Goal: Task Accomplishment & Management: Manage account settings

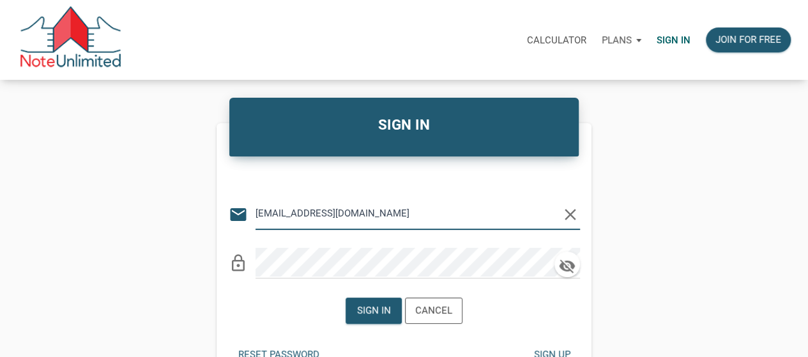
type input "medrarecapital@gmail.com"
drag, startPoint x: 396, startPoint y: 224, endPoint x: 413, endPoint y: 243, distance: 24.9
click at [396, 225] on input "medrarecapital@gmail.com" at bounding box center [407, 213] width 305 height 29
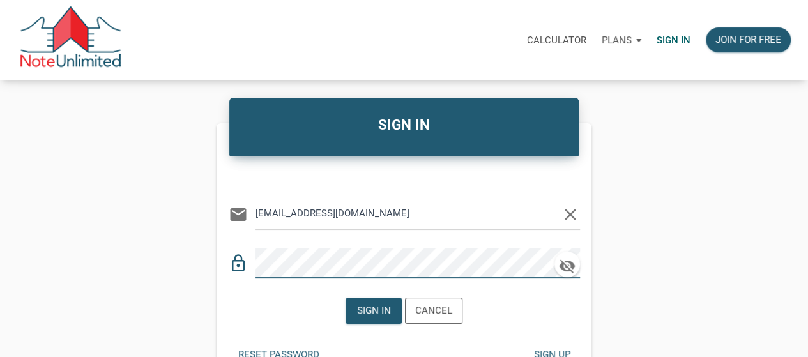
click at [359, 324] on div "Sign in Cancel" at bounding box center [404, 310] width 117 height 33
click at [368, 319] on div "Sign in" at bounding box center [373, 310] width 55 height 25
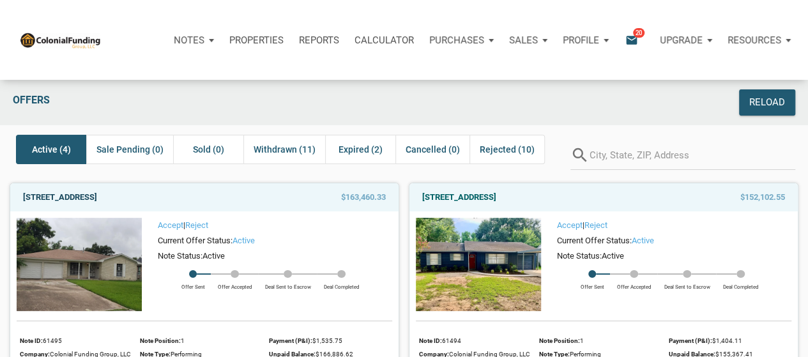
click at [93, 191] on link "7118 Heron, Houston, TX, 77087" at bounding box center [60, 197] width 74 height 15
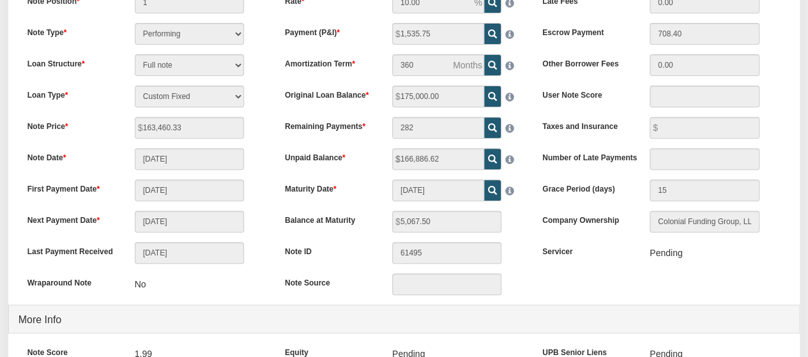
scroll to position [9, 0]
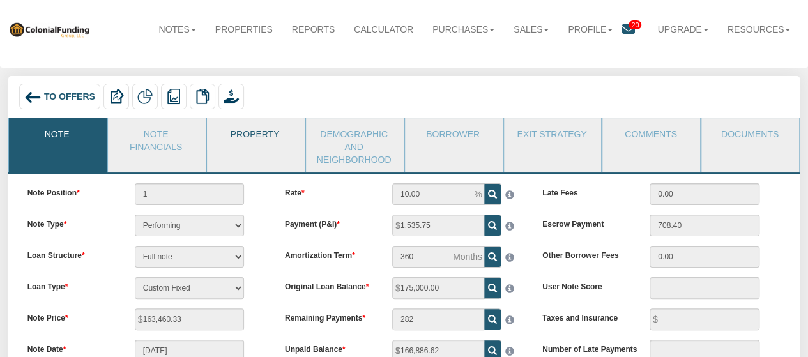
click at [245, 133] on link "Property" at bounding box center [255, 134] width 96 height 32
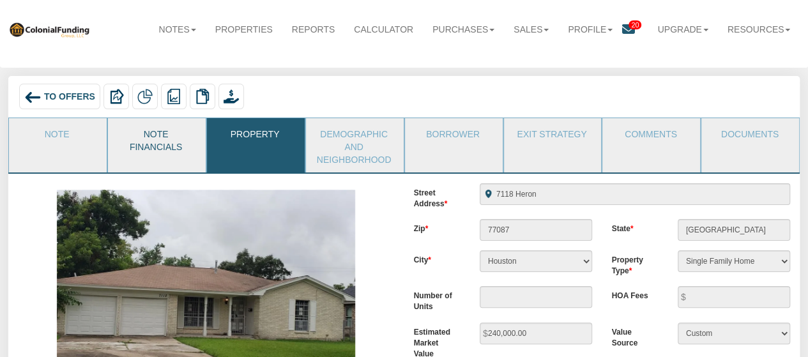
click at [169, 146] on link "Note Financials" at bounding box center [156, 139] width 96 height 42
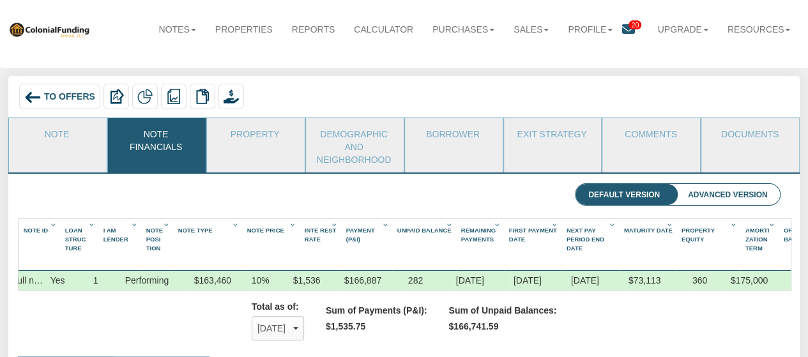
scroll to position [0, 0]
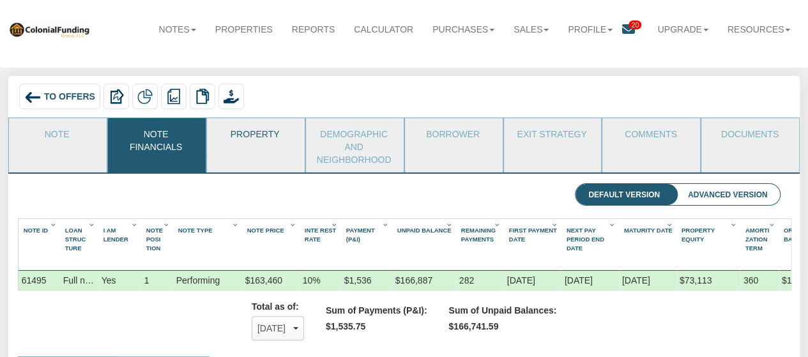
click at [263, 145] on link "Property" at bounding box center [255, 134] width 96 height 32
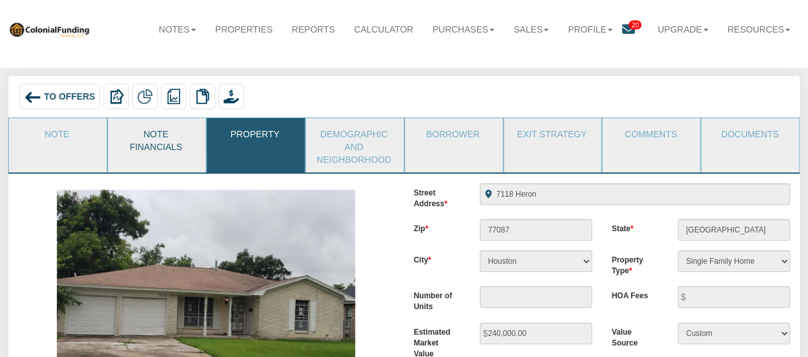
click at [149, 141] on link "Note Financials" at bounding box center [156, 139] width 96 height 42
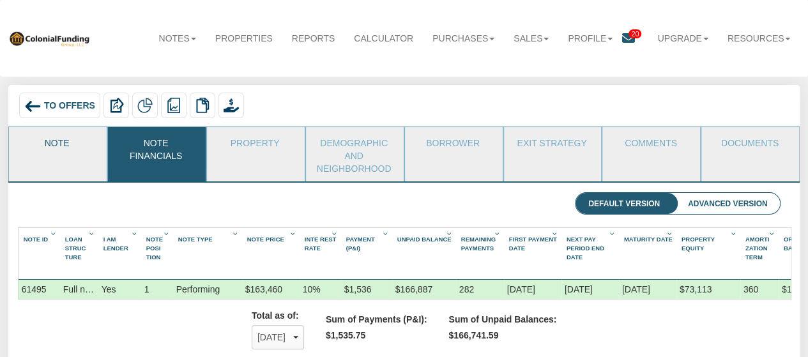
click at [54, 148] on link "Note" at bounding box center [57, 143] width 96 height 32
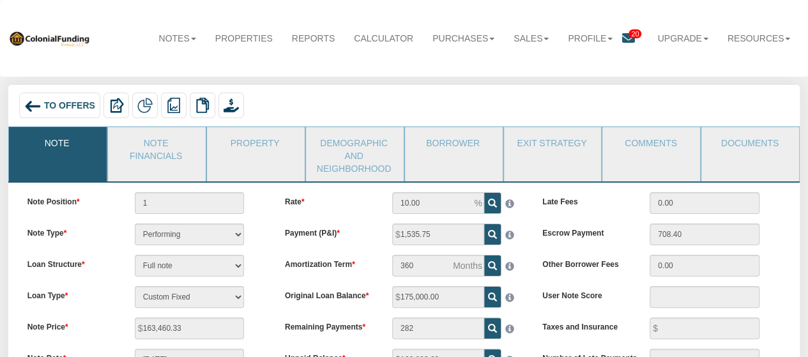
scroll to position [192, 0]
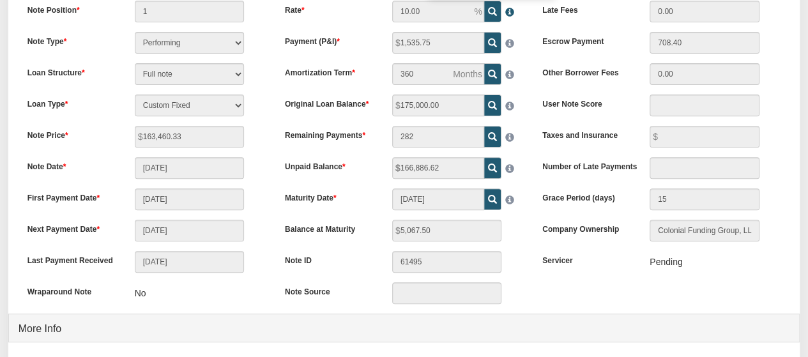
click at [508, 8] on span at bounding box center [507, 8] width 13 height 15
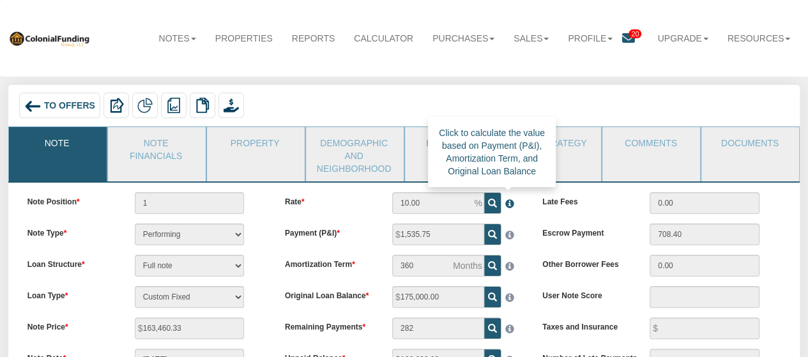
click at [505, 204] on span at bounding box center [507, 200] width 13 height 15
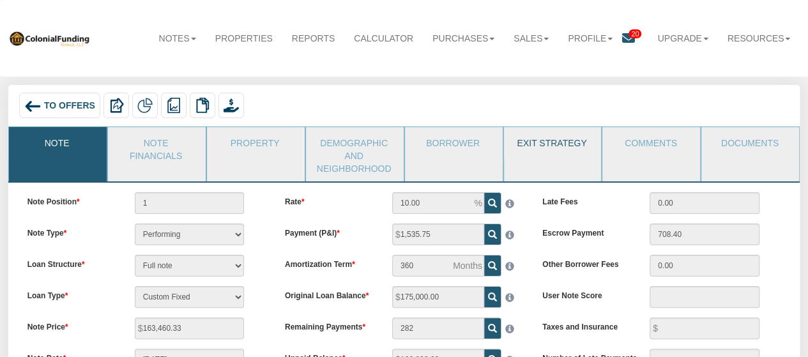
click at [547, 154] on link "Exit Strategy" at bounding box center [552, 143] width 96 height 32
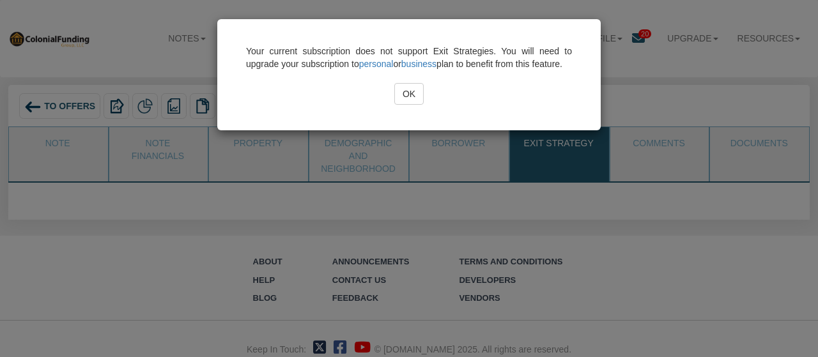
click at [406, 105] on input "OK" at bounding box center [408, 94] width 29 height 22
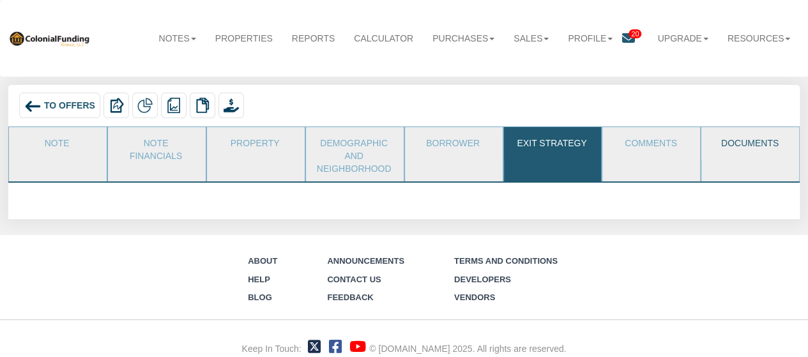
click at [776, 137] on link "Documents" at bounding box center [749, 143] width 96 height 32
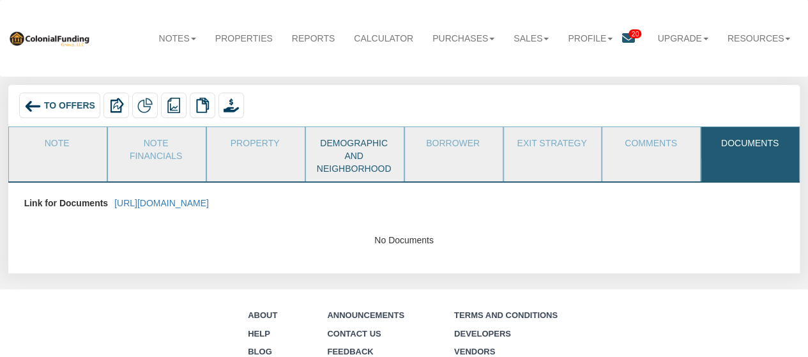
click at [324, 146] on link "Demographic and Neighborhood" at bounding box center [354, 154] width 96 height 54
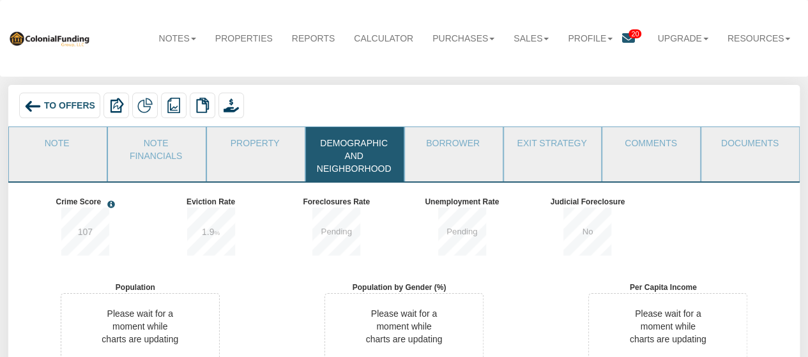
click at [91, 225] on span "107" at bounding box center [85, 232] width 48 height 49
click at [98, 227] on span "107" at bounding box center [85, 232] width 48 height 49
click at [112, 231] on div "107" at bounding box center [90, 233] width 126 height 51
drag, startPoint x: 191, startPoint y: 229, endPoint x: 235, endPoint y: 231, distance: 44.1
click at [194, 229] on span "1.9 %" at bounding box center [211, 232] width 48 height 49
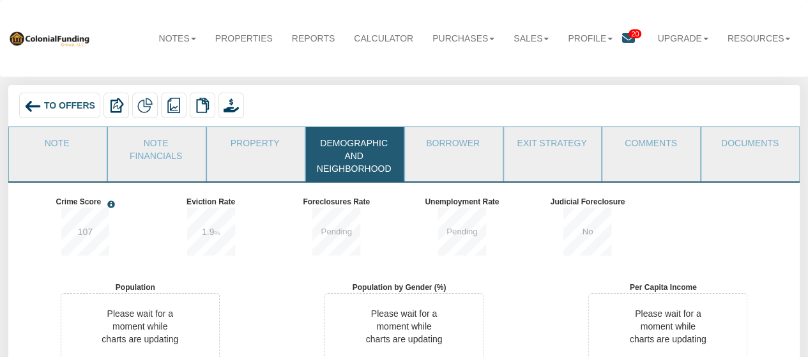
click at [354, 213] on b "Pending" at bounding box center [336, 232] width 48 height 48
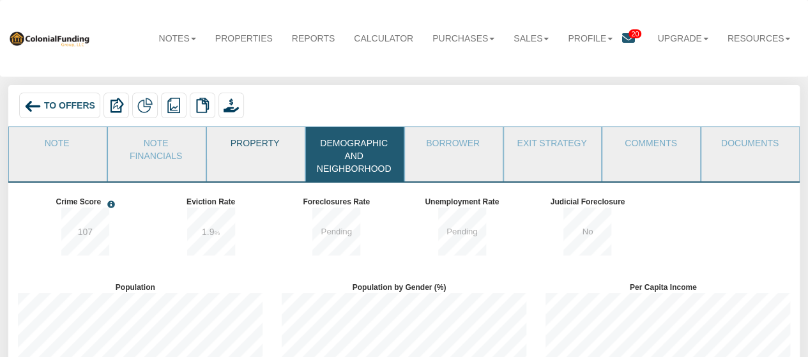
click at [278, 133] on link "Property" at bounding box center [255, 143] width 96 height 32
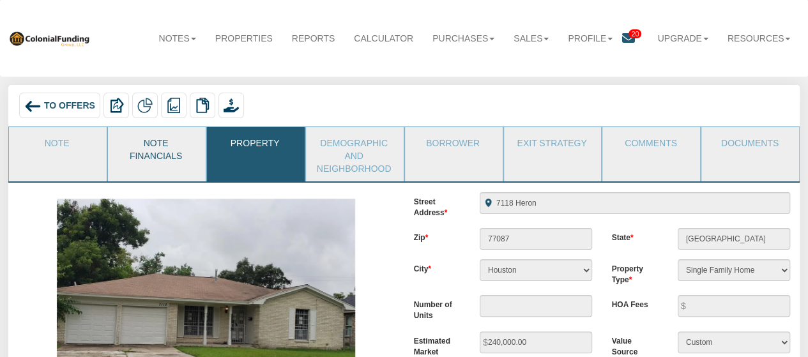
click at [170, 151] on link "Note Financials" at bounding box center [156, 148] width 96 height 42
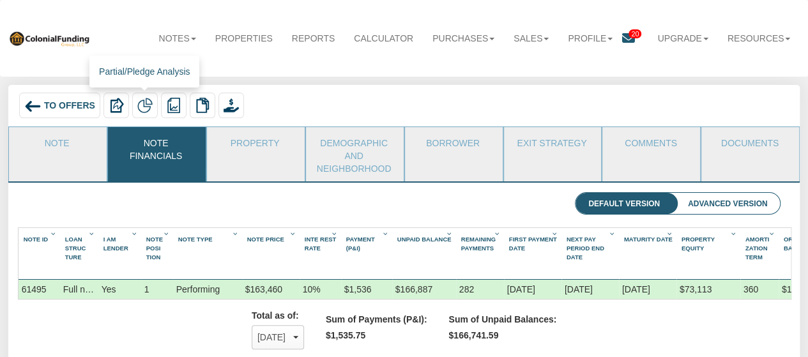
click at [152, 102] on img at bounding box center [144, 105] width 15 height 15
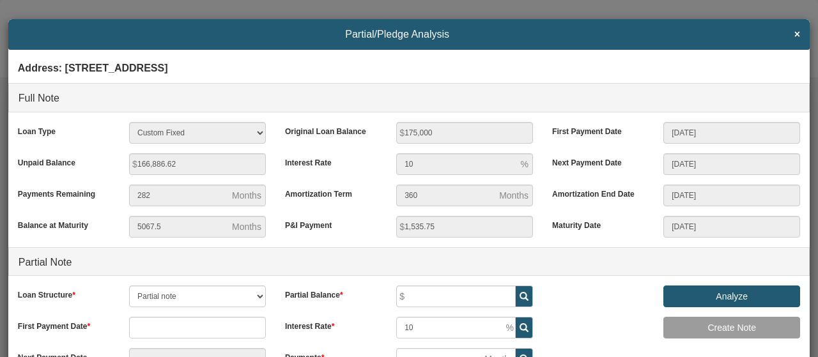
drag, startPoint x: 782, startPoint y: 38, endPoint x: 793, endPoint y: 32, distance: 12.9
click at [784, 38] on h4 "Partial/Pledge Analysis ×" at bounding box center [409, 34] width 782 height 11
click at [794, 34] on span "×" at bounding box center [797, 34] width 6 height 11
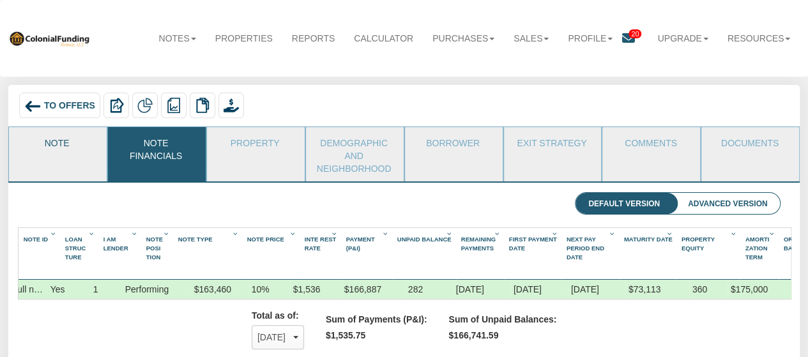
click at [52, 145] on link "Note" at bounding box center [57, 143] width 96 height 32
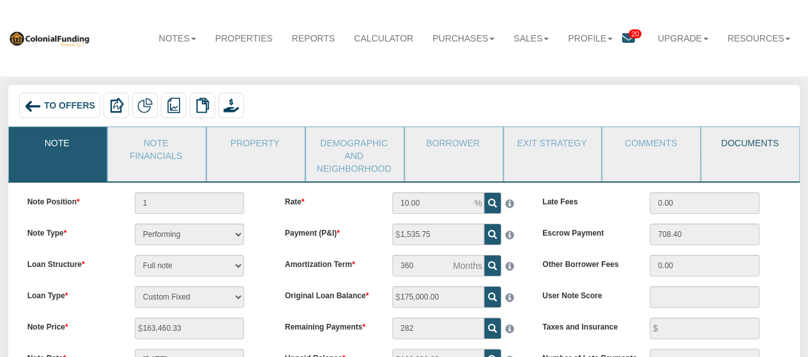
click at [721, 146] on link "Documents" at bounding box center [749, 143] width 96 height 32
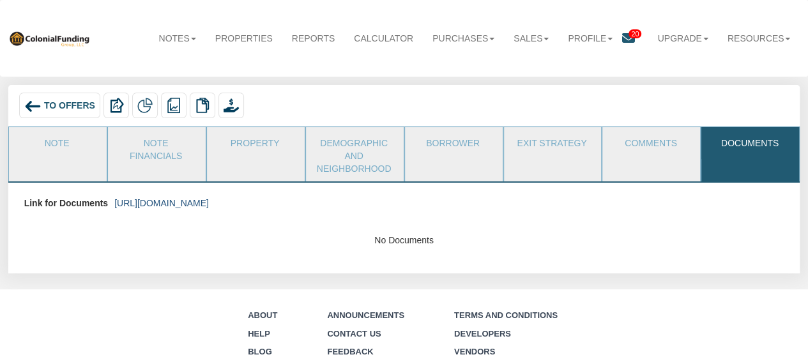
click at [209, 204] on link "https://colonialfundinggroup.sharepoint.com/:f:/s/operationsteam/EggFpjy2Vf1Fpp…" at bounding box center [161, 203] width 95 height 10
click at [67, 151] on link "Note" at bounding box center [57, 143] width 96 height 32
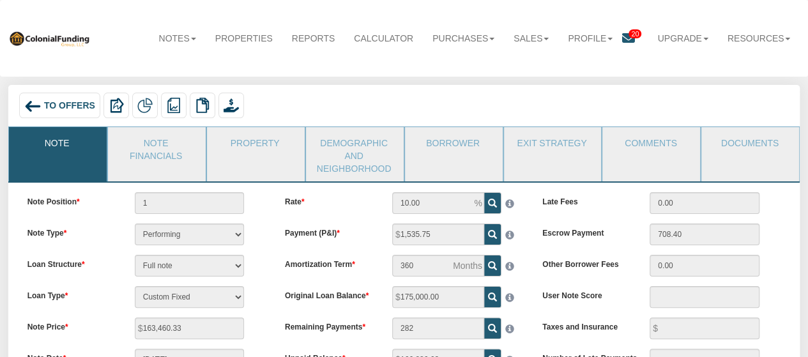
click at [63, 96] on div "To Offers" at bounding box center [59, 106] width 81 height 26
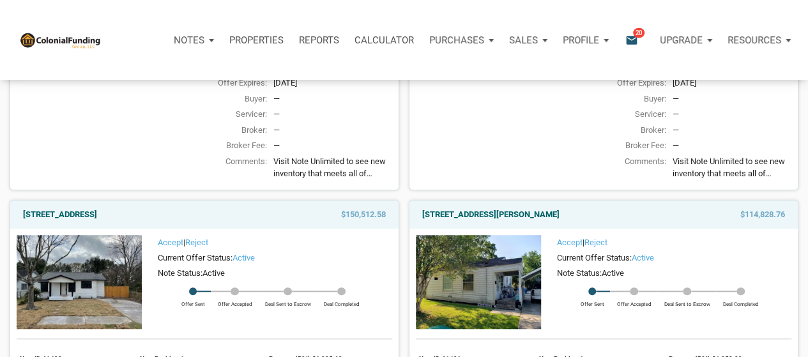
scroll to position [192, 0]
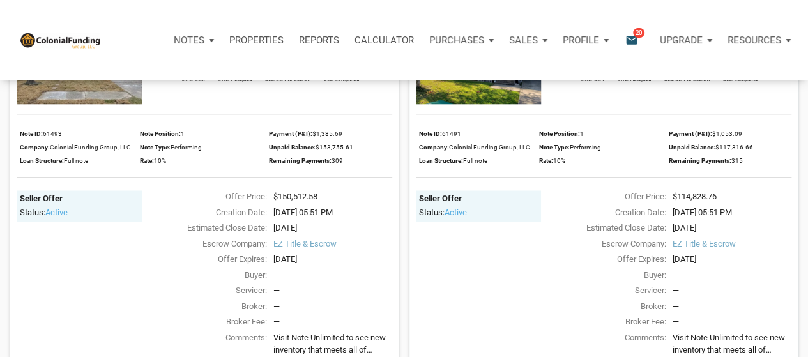
scroll to position [416, 0]
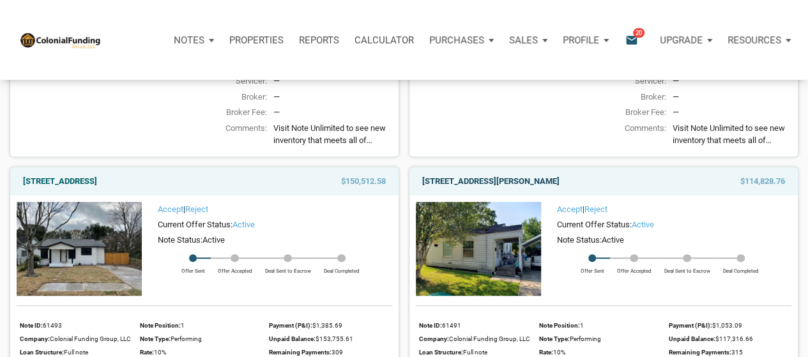
click at [468, 186] on link "111 Denham, Pasadena, TX, 77506" at bounding box center [490, 181] width 137 height 15
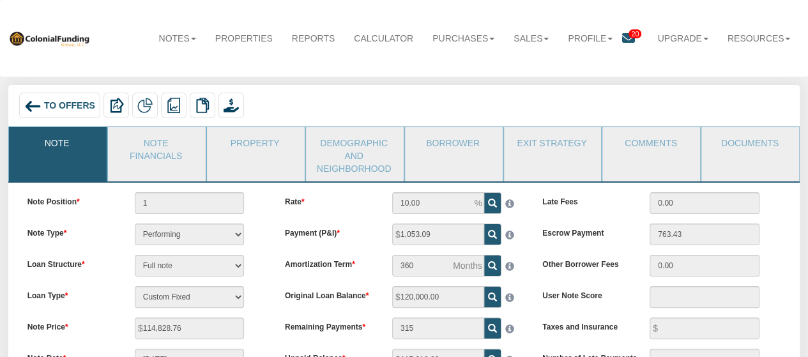
drag, startPoint x: 161, startPoint y: 139, endPoint x: 204, endPoint y: 214, distance: 86.4
click at [161, 139] on link "Note Financials" at bounding box center [156, 148] width 96 height 42
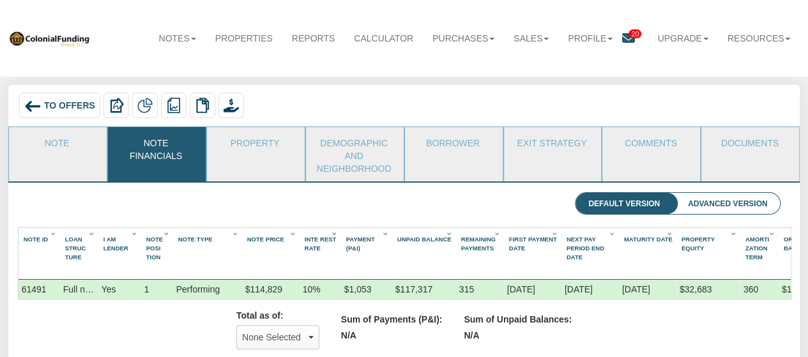
scroll to position [0, 61]
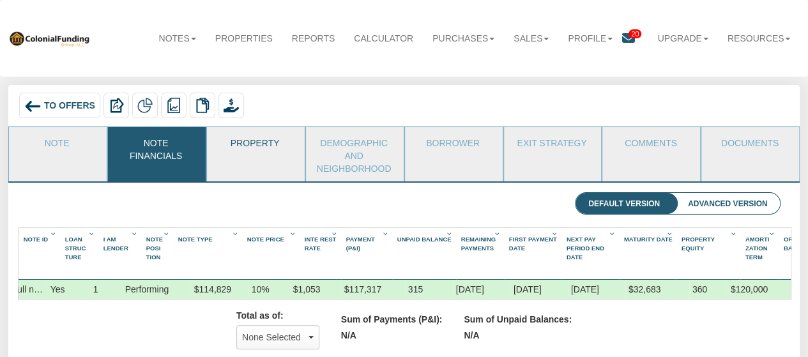
click at [254, 145] on link "Property" at bounding box center [255, 143] width 96 height 32
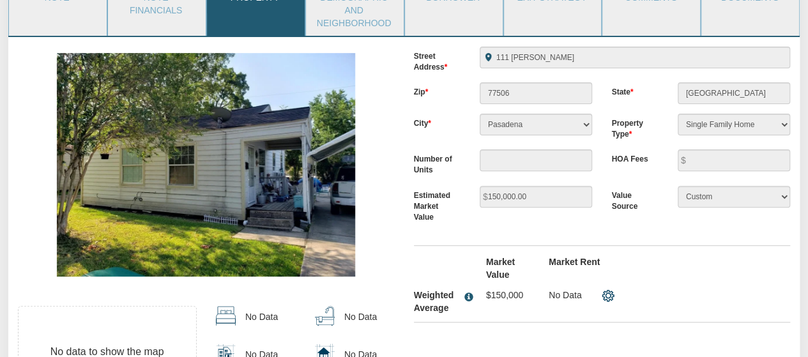
scroll to position [0, 0]
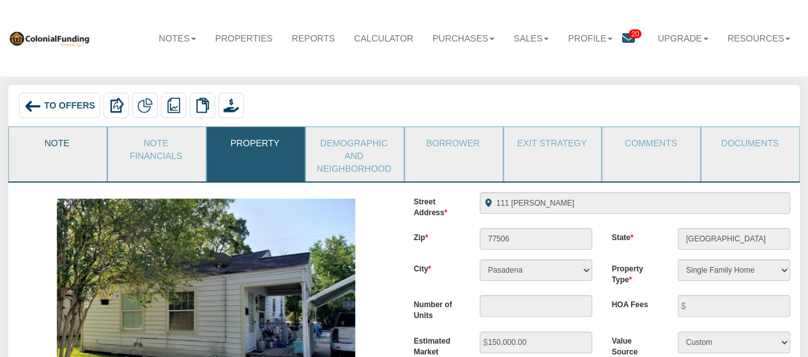
click at [78, 141] on link "Note" at bounding box center [57, 143] width 96 height 32
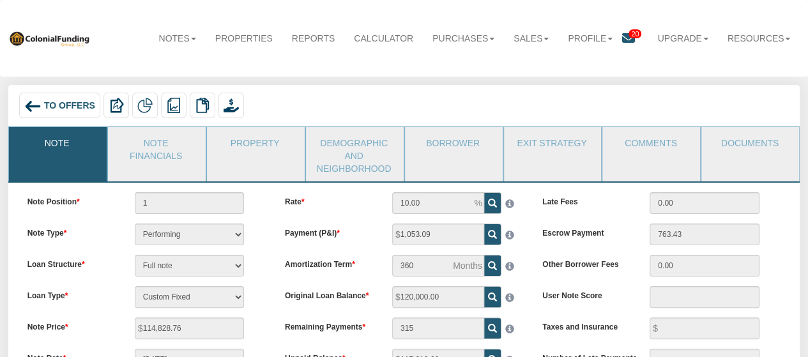
click at [57, 103] on span "To Offers" at bounding box center [69, 106] width 51 height 10
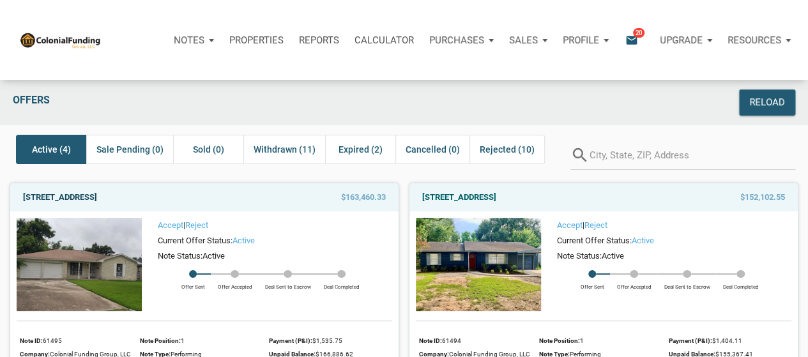
click at [91, 197] on link "[STREET_ADDRESS]" at bounding box center [60, 197] width 74 height 15
click at [496, 190] on link "[STREET_ADDRESS]" at bounding box center [459, 197] width 74 height 15
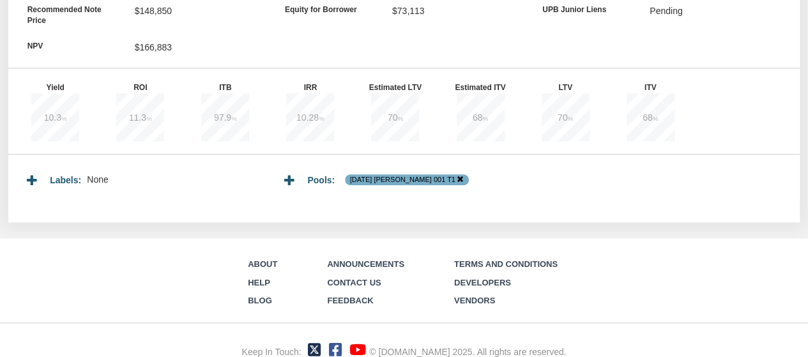
scroll to position [383, 0]
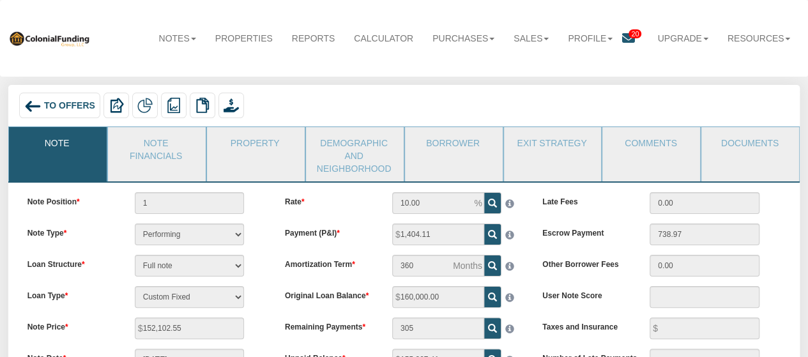
click at [62, 111] on div "To Offers" at bounding box center [59, 106] width 81 height 26
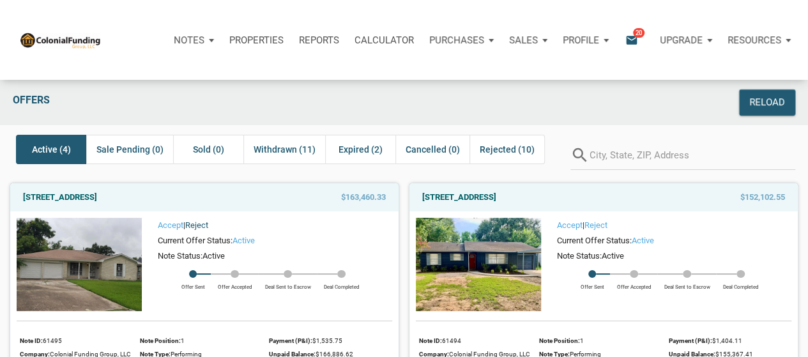
click at [203, 225] on link "Reject" at bounding box center [196, 225] width 23 height 10
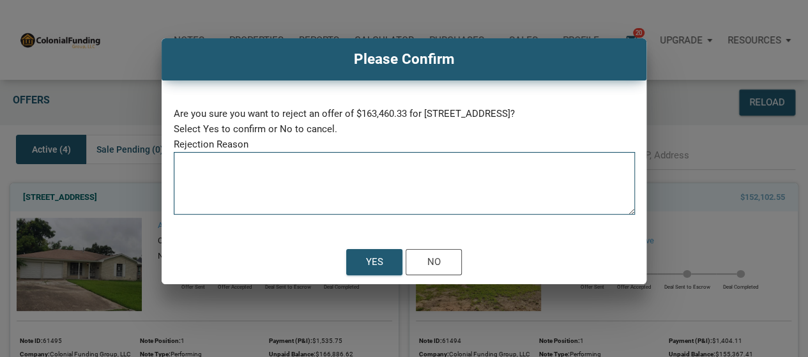
click at [233, 197] on textarea at bounding box center [404, 187] width 461 height 54
click at [218, 199] on textarea at bounding box center [404, 187] width 461 height 54
type textarea "D"
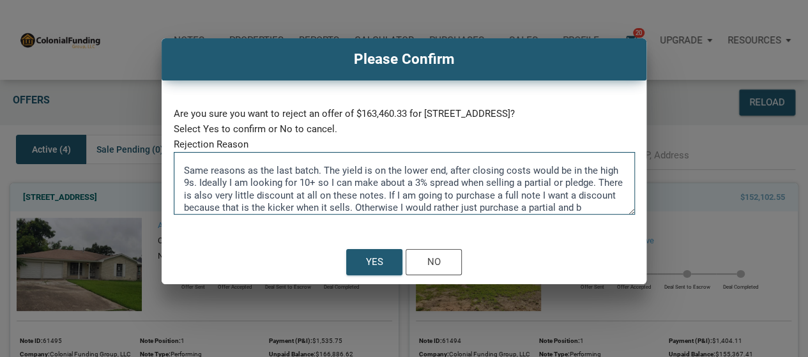
scroll to position [12, 0]
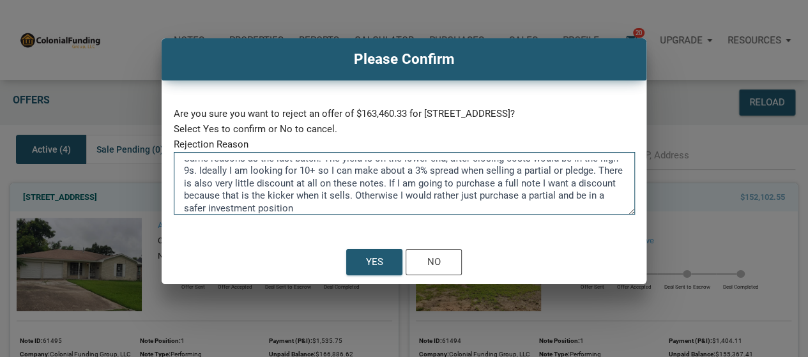
type textarea "Same reasons as the last batch. The yield is on the lower end, after closing co…"
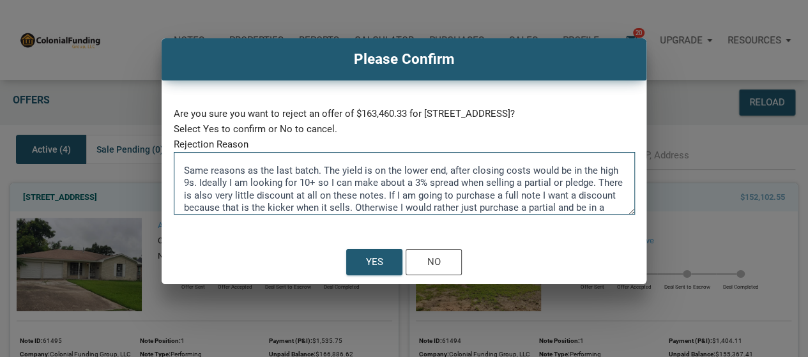
drag, startPoint x: 351, startPoint y: 204, endPoint x: 158, endPoint y: 125, distance: 208.5
click at [158, 125] on div "Please Confirm Are you sure you want to reject an offer of $163,460.33 for [STR…" at bounding box center [404, 161] width 808 height 246
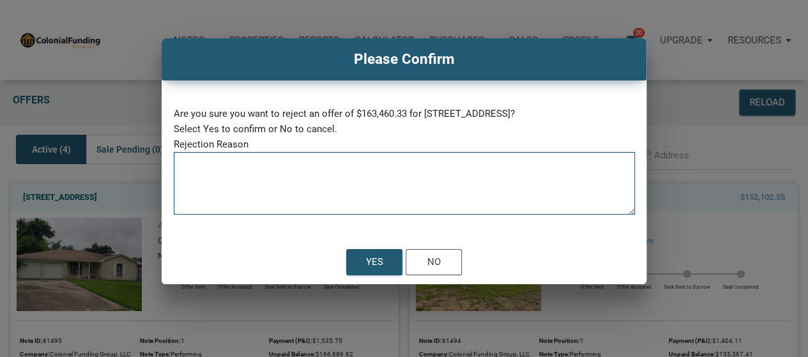
click at [533, 263] on div "Yes No" at bounding box center [404, 262] width 485 height 45
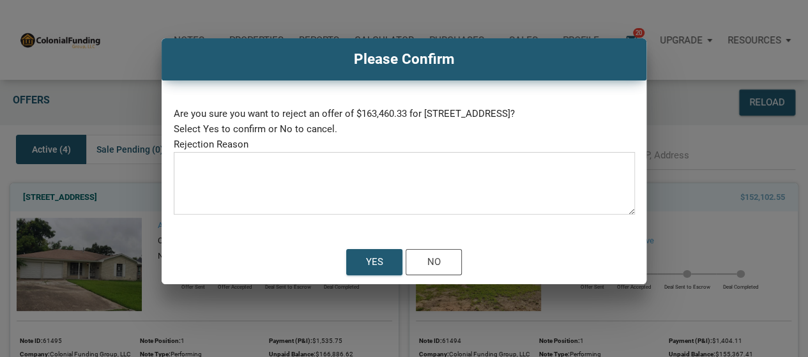
click at [425, 275] on div "Yes No" at bounding box center [404, 262] width 485 height 45
click at [424, 269] on div "No" at bounding box center [433, 262] width 55 height 25
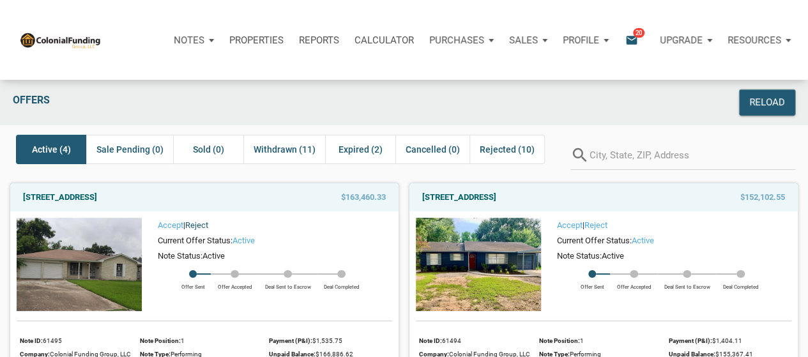
click at [208, 224] on link "Reject" at bounding box center [196, 225] width 23 height 10
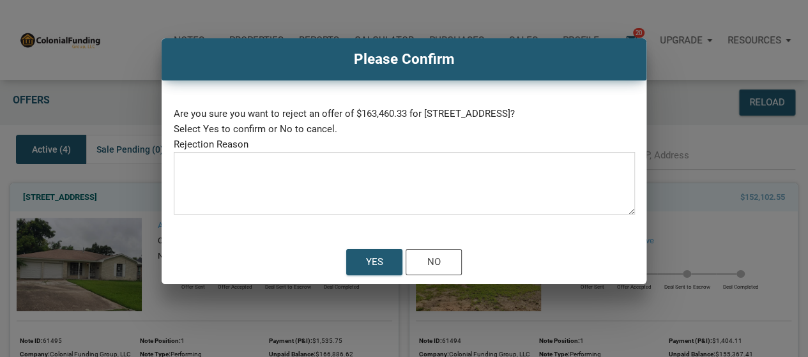
click at [312, 183] on textarea at bounding box center [404, 187] width 461 height 54
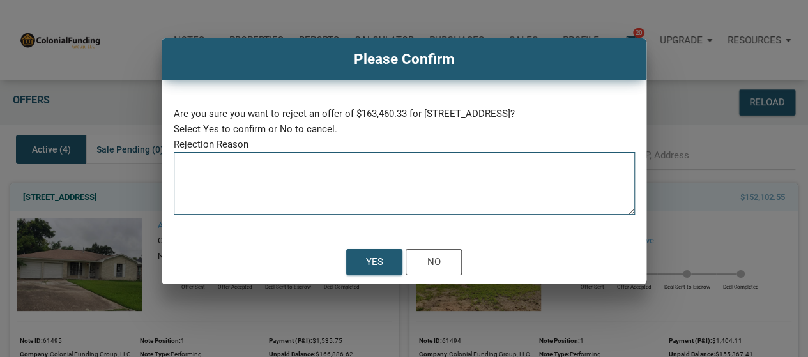
paste textarea "Same reasons as the last batch. The yield is on the lower end, after closing co…"
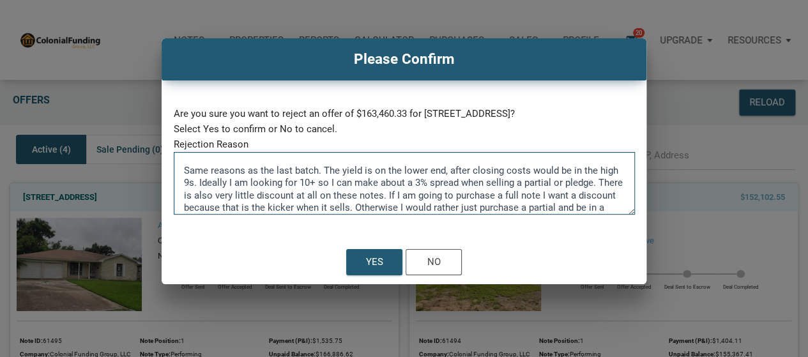
drag, startPoint x: 298, startPoint y: 184, endPoint x: 198, endPoint y: 191, distance: 100.5
click at [298, 184] on textarea "Same reasons as the last batch. The yield is on the lower end, after closing co…" at bounding box center [404, 187] width 461 height 54
drag, startPoint x: 197, startPoint y: 182, endPoint x: 446, endPoint y: 169, distance: 249.4
click at [446, 169] on textarea "Same reasons as the last batch. The yield is on the lower end, after closing co…" at bounding box center [404, 187] width 461 height 54
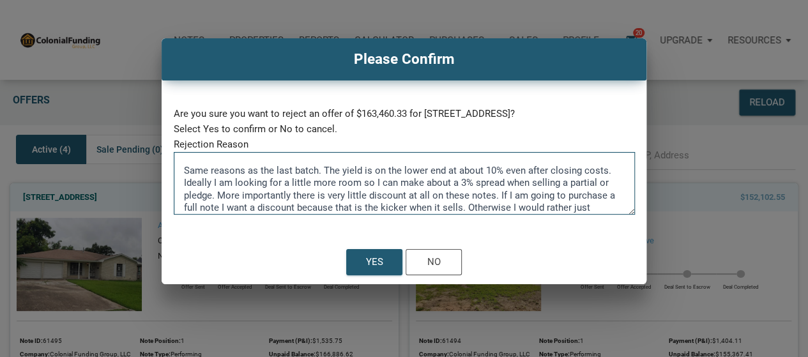
drag, startPoint x: 475, startPoint y: 205, endPoint x: 181, endPoint y: 165, distance: 295.8
click at [181, 165] on textarea "Same reasons as the last batch. The yield is on the lower end at about 10% even…" at bounding box center [404, 187] width 461 height 54
type textarea "Same reasons as the last batch. The yield is on the lower end at about 10% even…"
click at [373, 255] on div "Yes" at bounding box center [374, 262] width 17 height 15
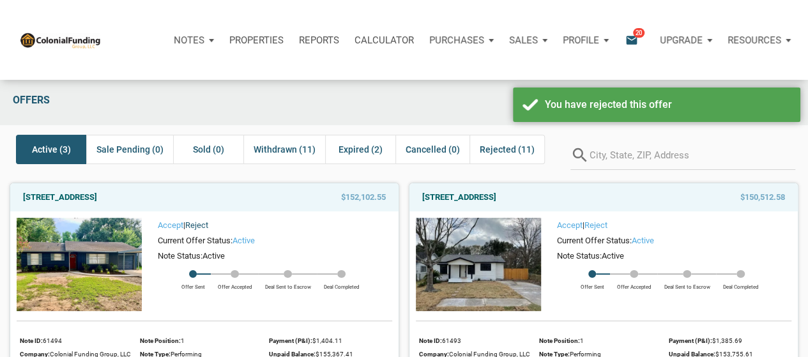
click at [207, 225] on link "Reject" at bounding box center [196, 225] width 23 height 10
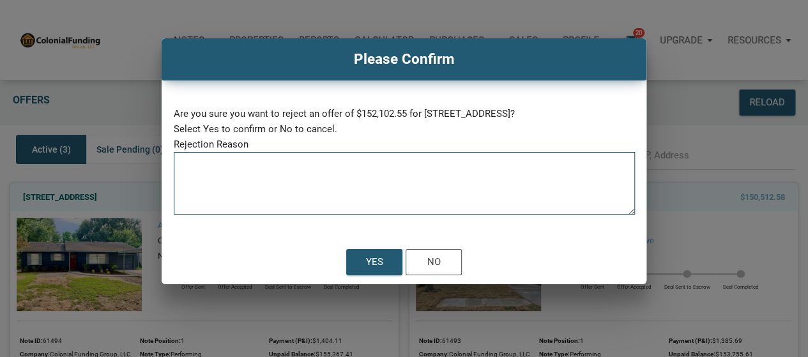
drag, startPoint x: 372, startPoint y: 194, endPoint x: 385, endPoint y: 243, distance: 51.4
click at [372, 194] on textarea at bounding box center [404, 187] width 461 height 54
paste textarea "Same reasons as the last batch. The yield is on the lower end at about 10% even…"
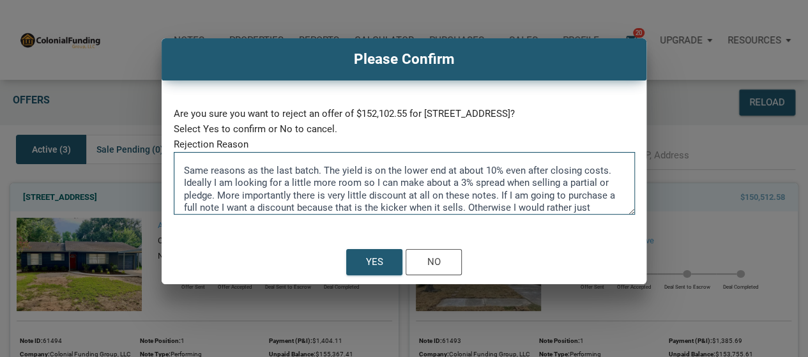
scroll to position [12, 0]
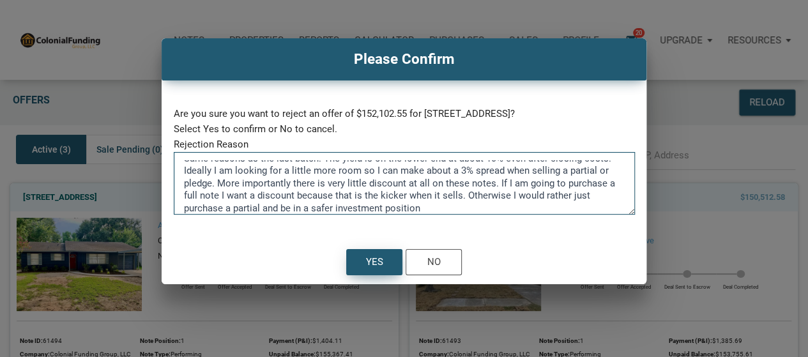
type textarea "Same reasons as the last batch. The yield is on the lower end at about 10% even…"
click at [373, 269] on div "Yes" at bounding box center [374, 262] width 17 height 15
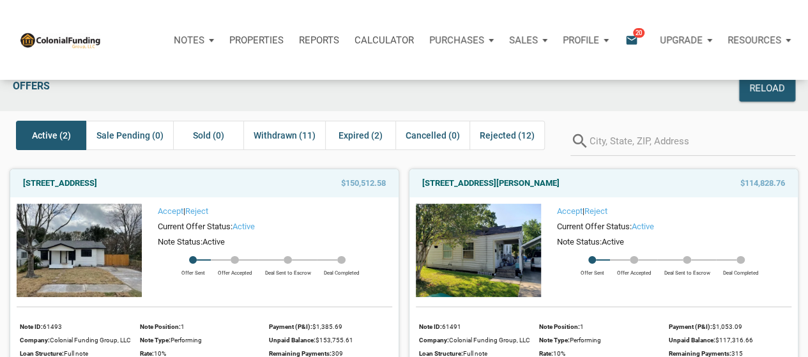
scroll to position [0, 0]
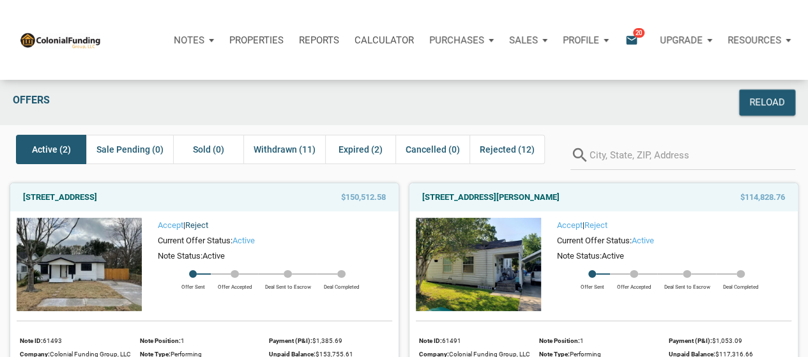
click at [202, 224] on link "Reject" at bounding box center [196, 225] width 23 height 10
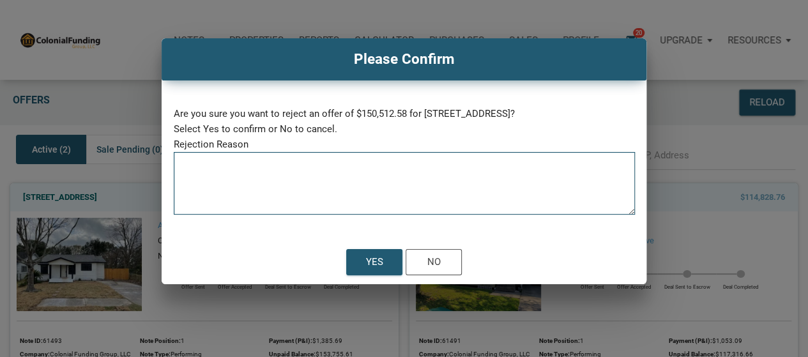
click at [287, 199] on textarea at bounding box center [404, 187] width 461 height 54
paste textarea "Same reasons as the last batch. The yield is on the lower end at about 10% even…"
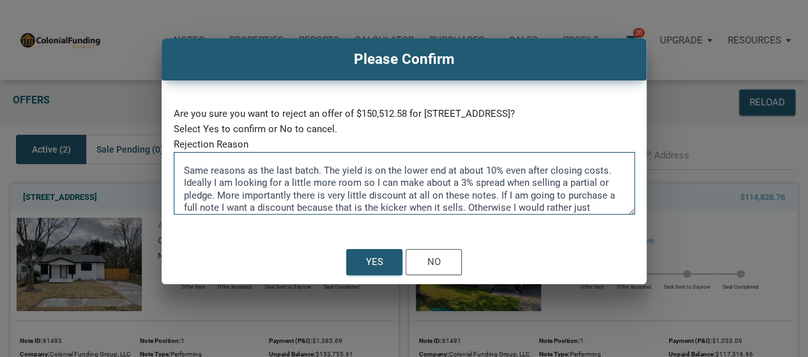
scroll to position [12, 0]
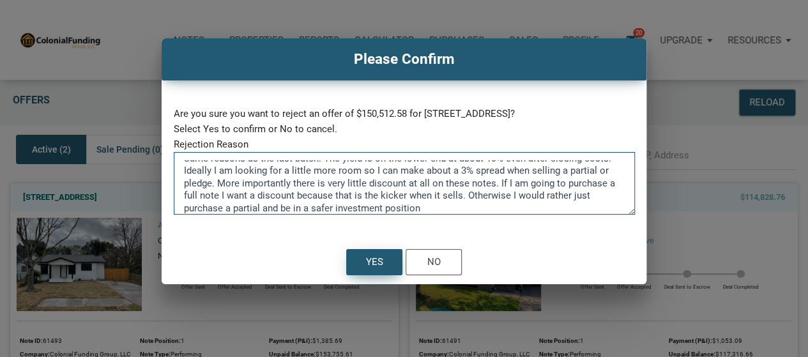
type textarea "Same reasons as the last batch. The yield is on the lower end at about 10% even…"
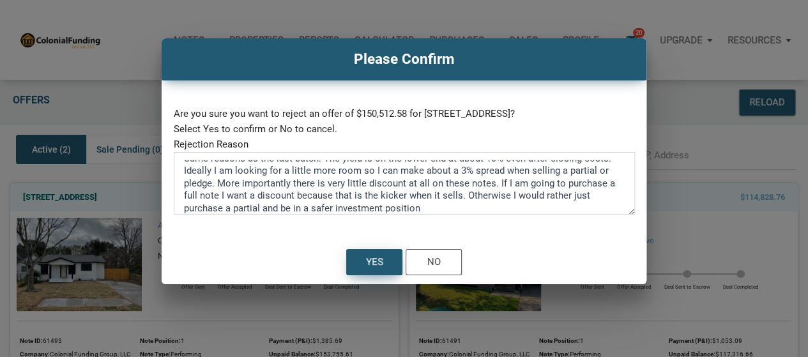
click at [383, 261] on div "Yes" at bounding box center [374, 262] width 55 height 25
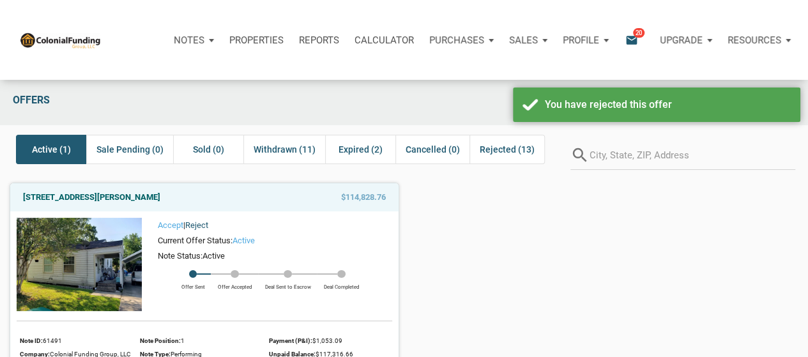
click at [208, 224] on link "Reject" at bounding box center [196, 225] width 23 height 10
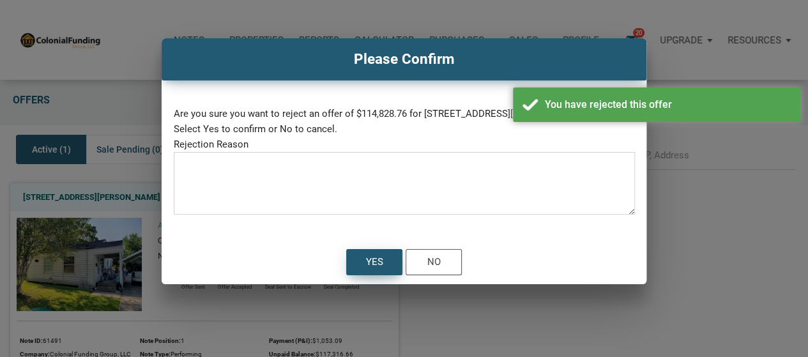
drag, startPoint x: 293, startPoint y: 196, endPoint x: 377, endPoint y: 273, distance: 113.9
click at [297, 197] on div "Loading" at bounding box center [404, 178] width 808 height 357
drag, startPoint x: 346, startPoint y: 186, endPoint x: 345, endPoint y: 241, distance: 54.9
click at [346, 197] on textarea at bounding box center [404, 187] width 461 height 54
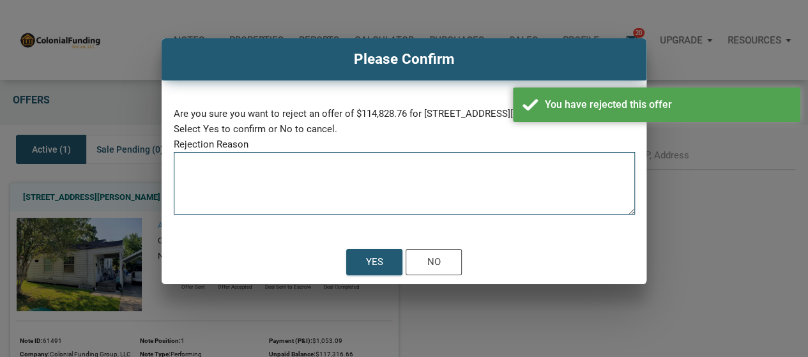
paste textarea "Same reasons as the last batch. The yield is on the lower end at about 10% even…"
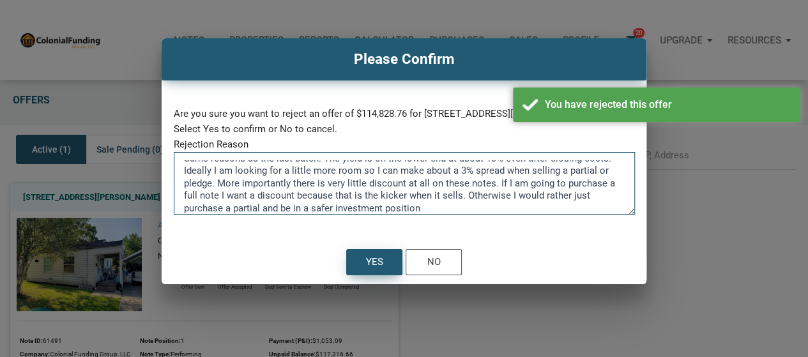
type textarea "Same reasons as the last batch. The yield is on the lower end at about 10% even…"
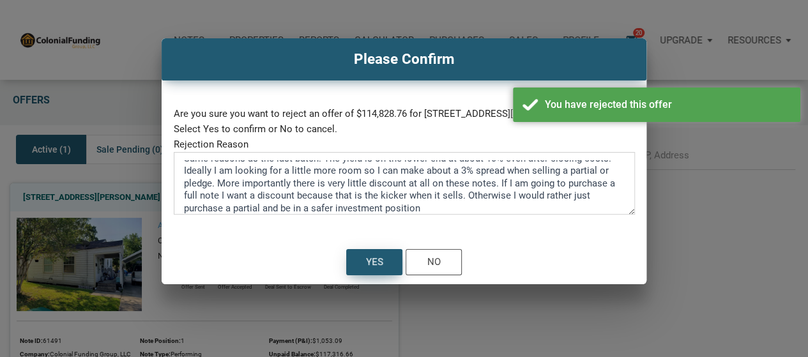
click at [362, 257] on div "Yes" at bounding box center [374, 262] width 55 height 25
